Goal: Information Seeking & Learning: Learn about a topic

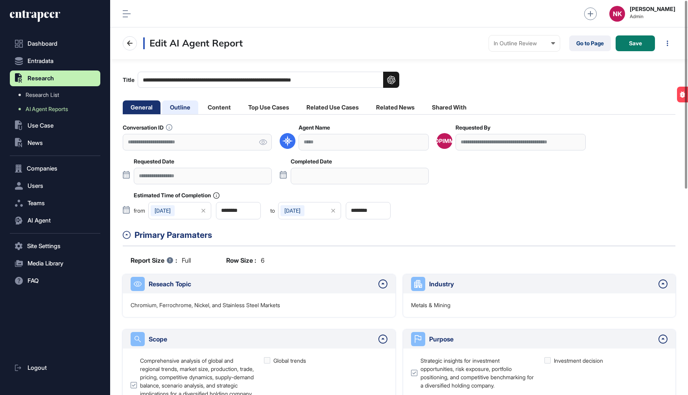
click at [200, 106] on li "Outline" at bounding box center [219, 107] width 39 height 14
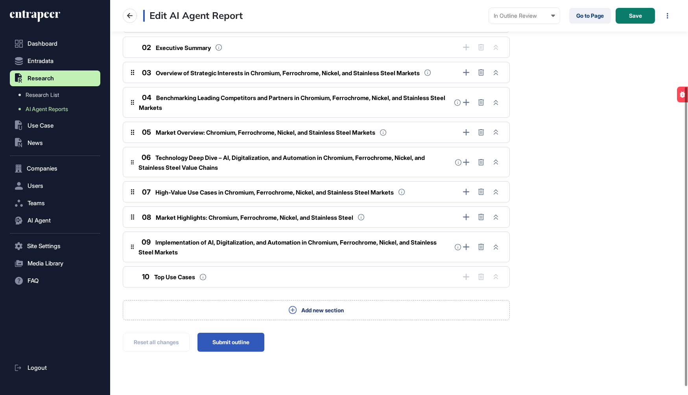
scroll to position [124, 0]
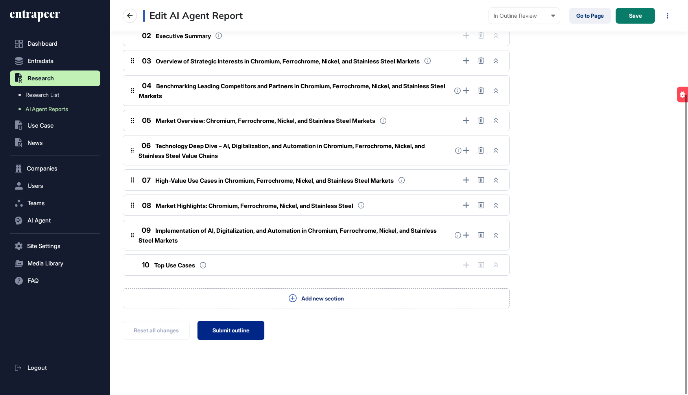
click at [235, 331] on button "Submit outline" at bounding box center [230, 330] width 67 height 19
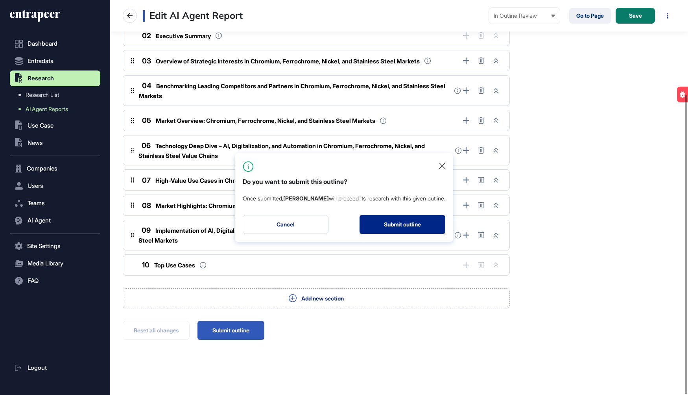
click at [374, 229] on button "Submit outline" at bounding box center [403, 224] width 86 height 19
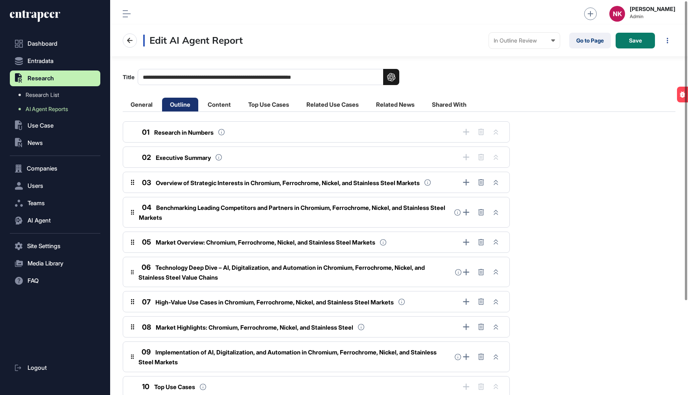
scroll to position [0, 0]
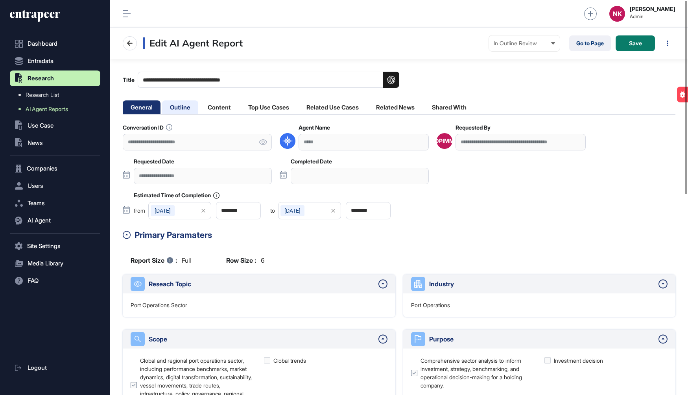
click at [200, 111] on li "Outline" at bounding box center [219, 107] width 39 height 14
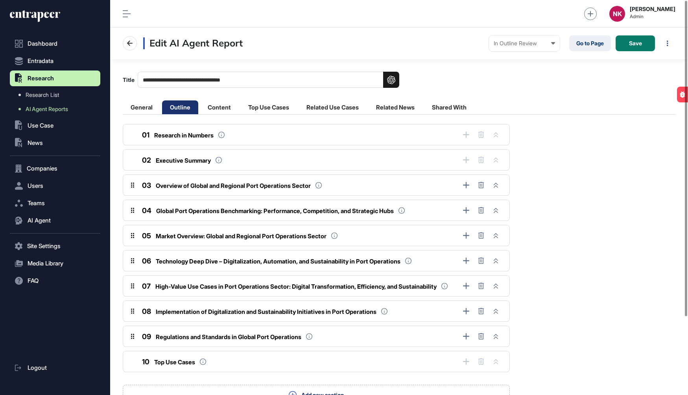
scroll to position [98, 0]
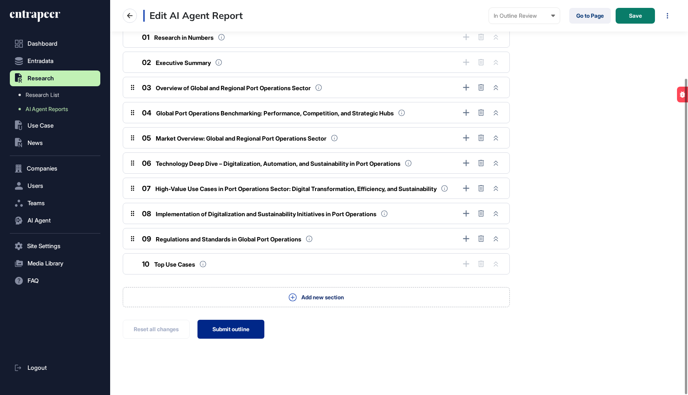
click at [241, 326] on button "Submit outline" at bounding box center [230, 328] width 67 height 19
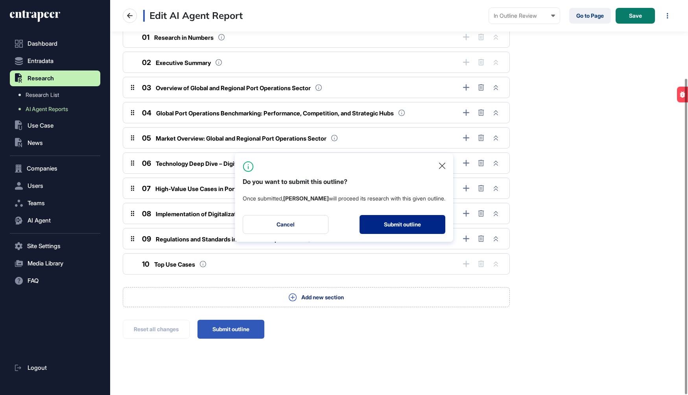
click at [397, 227] on button "Submit outline" at bounding box center [403, 224] width 86 height 19
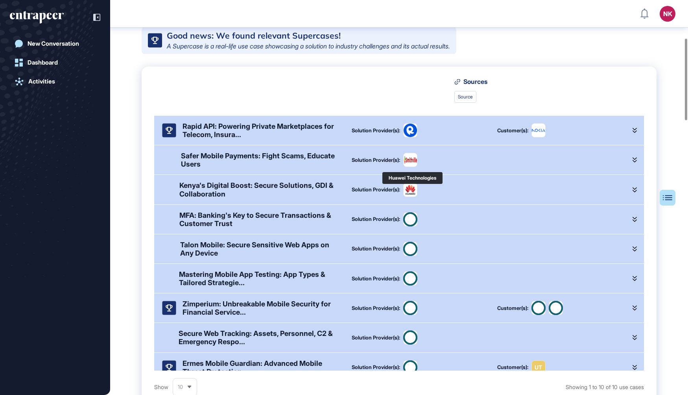
scroll to position [228, 0]
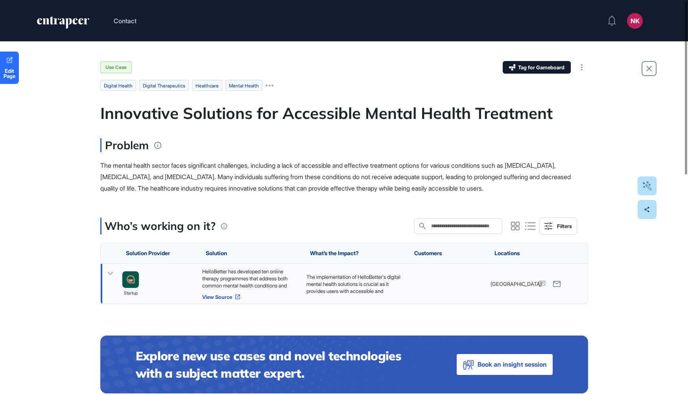
click at [226, 296] on link "View Source" at bounding box center [250, 296] width 96 height 6
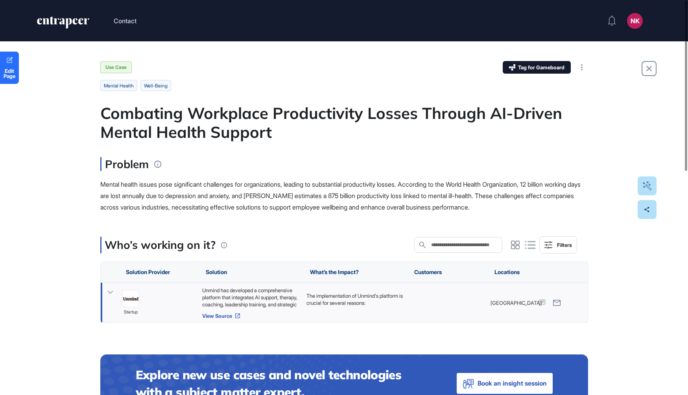
click at [225, 312] on link "View Source" at bounding box center [250, 315] width 96 height 6
click at [218, 313] on link "View Source" at bounding box center [250, 315] width 96 height 6
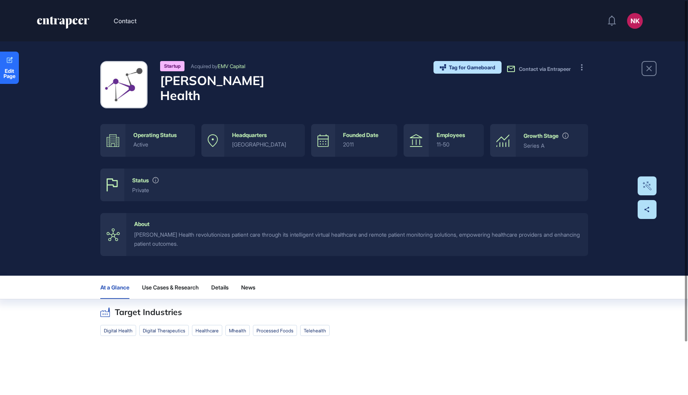
scroll to position [61, 0]
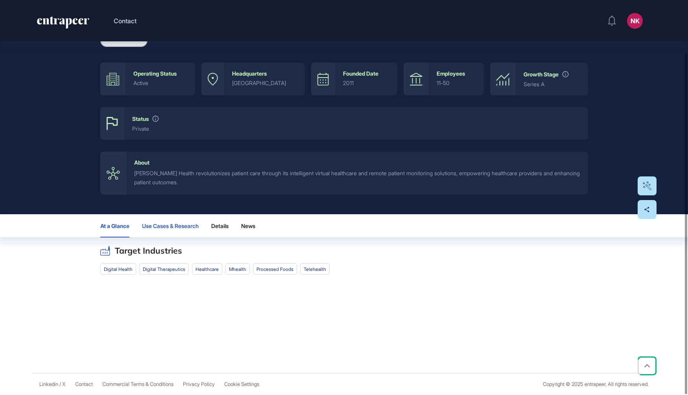
click at [161, 227] on span "Use Cases & Research" at bounding box center [170, 226] width 57 height 6
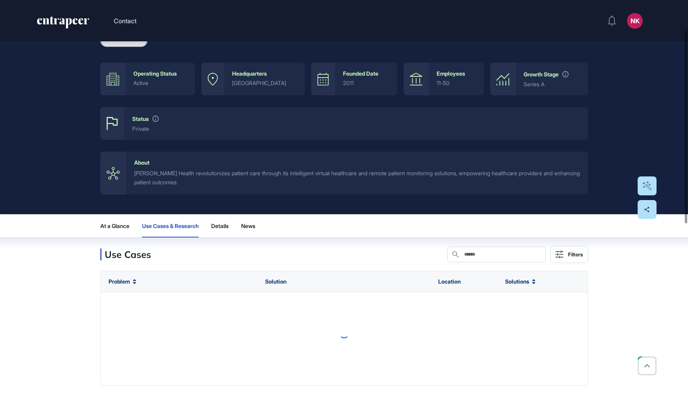
scroll to position [61, 0]
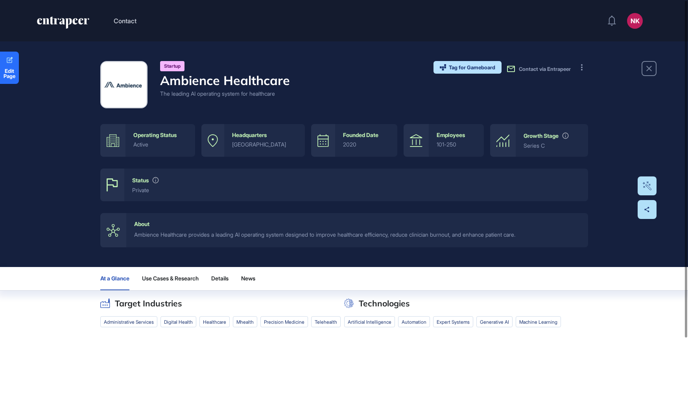
scroll to position [66, 0]
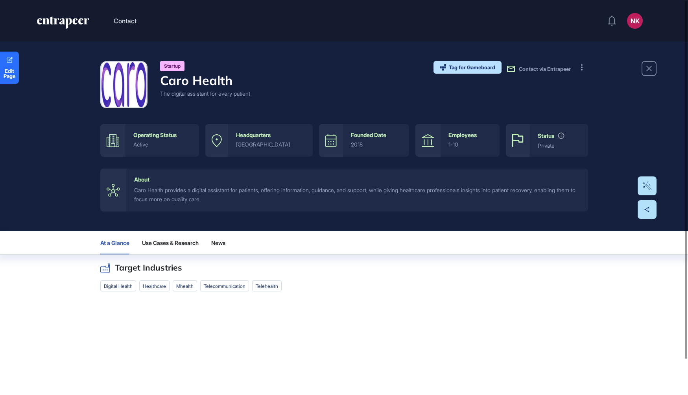
scroll to position [40, 0]
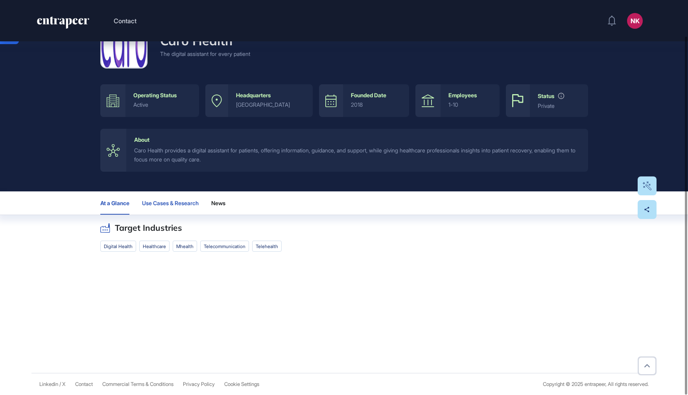
click at [183, 202] on span "Use Cases & Research" at bounding box center [170, 203] width 57 height 6
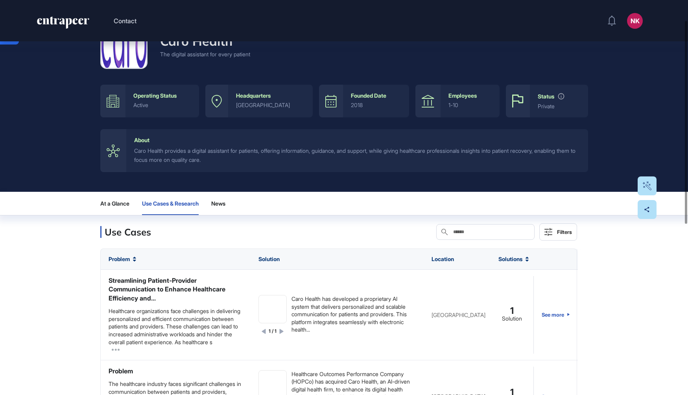
scroll to position [39, 0]
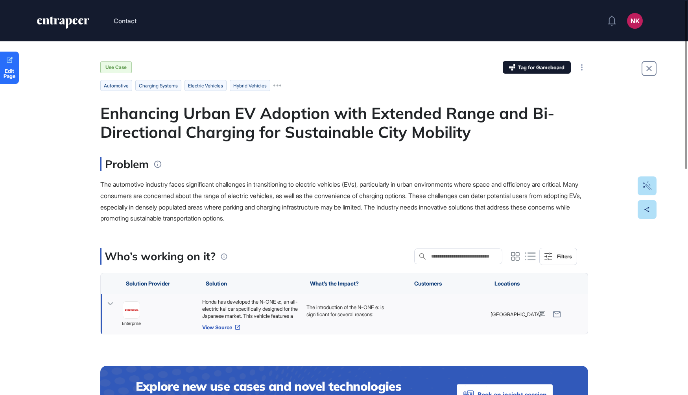
click at [228, 325] on link "View Source" at bounding box center [250, 327] width 96 height 6
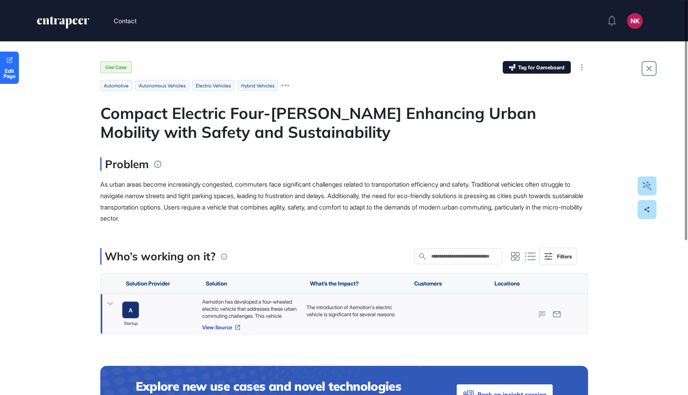
click at [231, 324] on link "View Source" at bounding box center [250, 327] width 96 height 6
click at [220, 326] on link "View Source" at bounding box center [250, 327] width 96 height 6
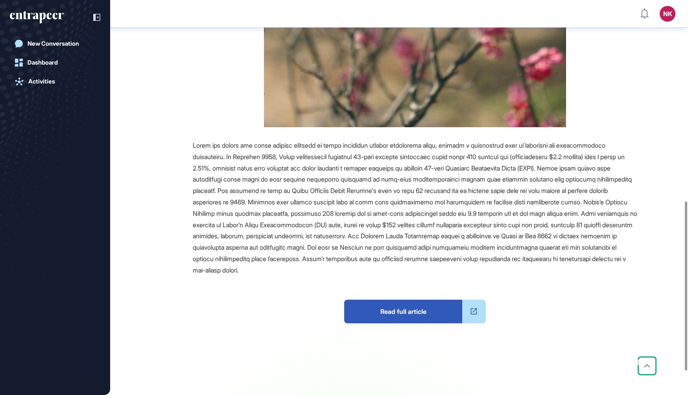
scroll to position [499, 0]
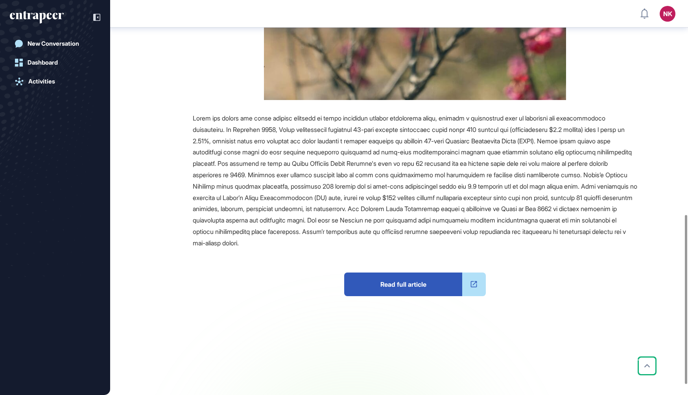
click at [384, 283] on span "Read full article" at bounding box center [403, 284] width 118 height 24
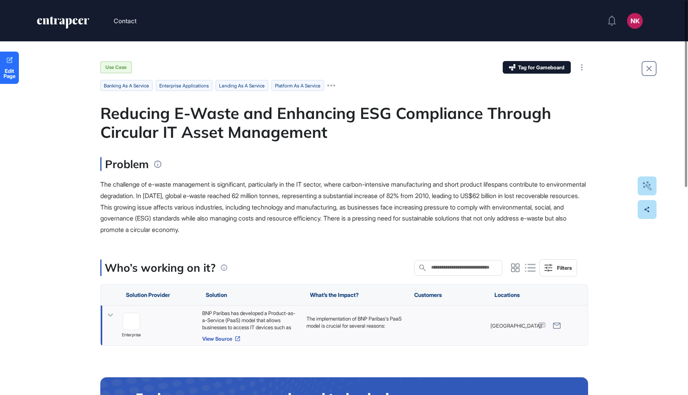
click at [216, 337] on link "View Source" at bounding box center [250, 338] width 96 height 6
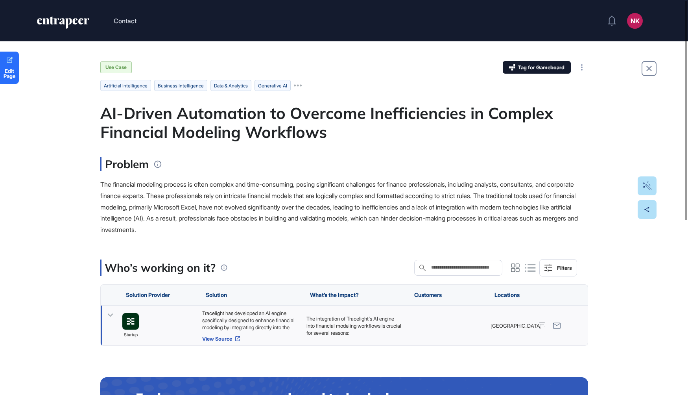
click at [232, 249] on link "View Source" at bounding box center [250, 338] width 96 height 6
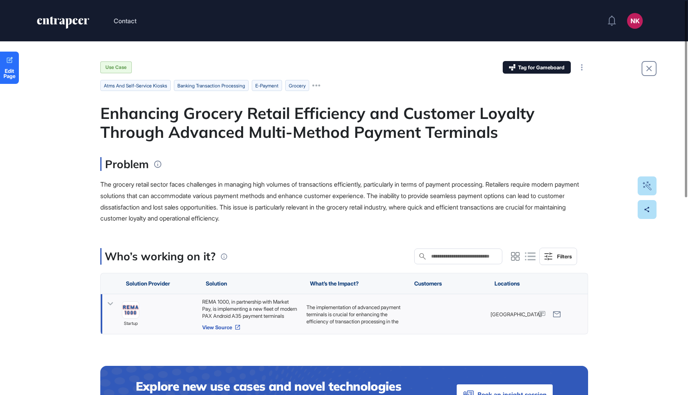
click at [216, 326] on link "View Source" at bounding box center [250, 327] width 96 height 6
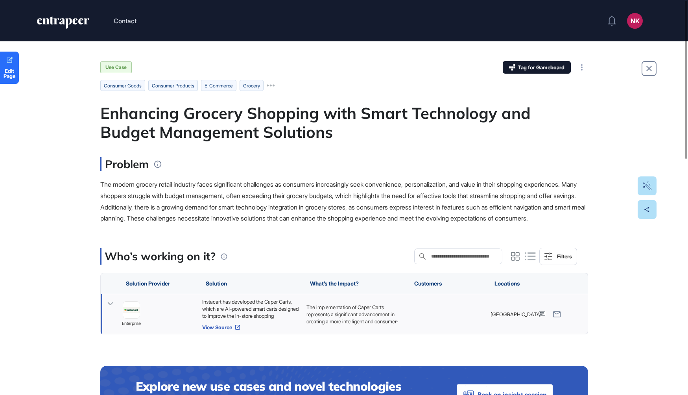
click at [215, 330] on link "View Source" at bounding box center [250, 327] width 96 height 6
